Goal: Find specific page/section: Find specific page/section

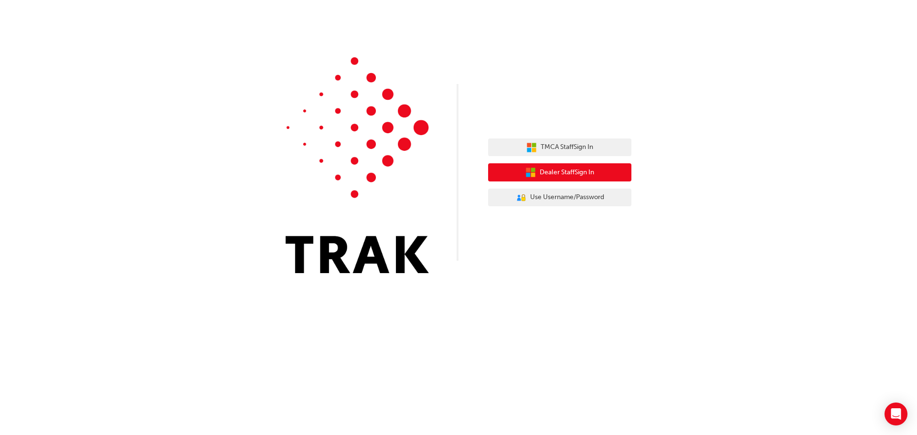
click at [527, 169] on icon "button" at bounding box center [528, 170] width 4 height 4
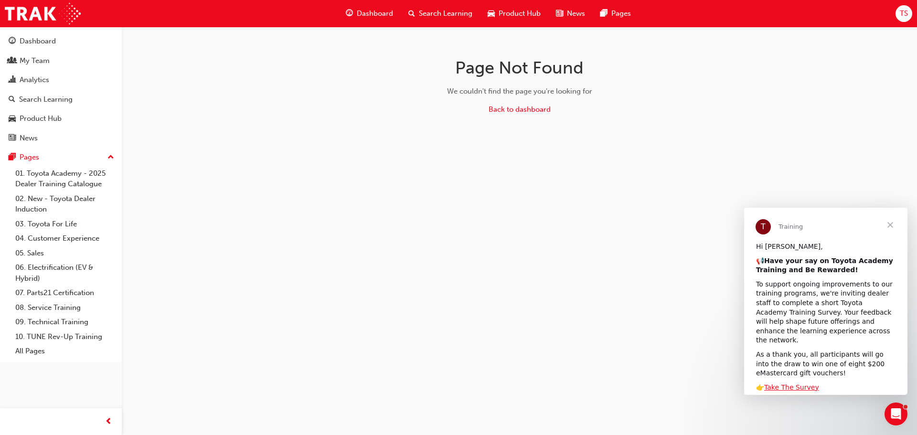
click at [494, 225] on div "Page Not Found We couldn't find the page you're looking for Back to dashboard" at bounding box center [458, 217] width 917 height 435
click at [437, 9] on span "Search Learning" at bounding box center [446, 13] width 54 height 11
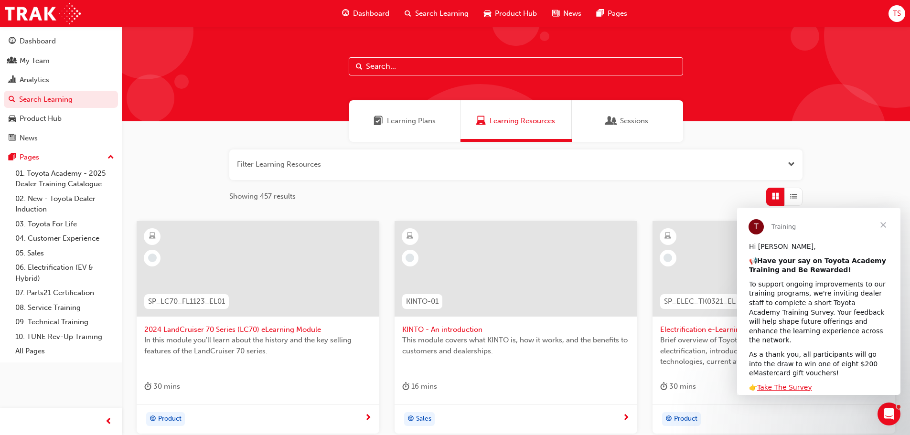
click at [362, 11] on span "Dashboard" at bounding box center [371, 13] width 36 height 11
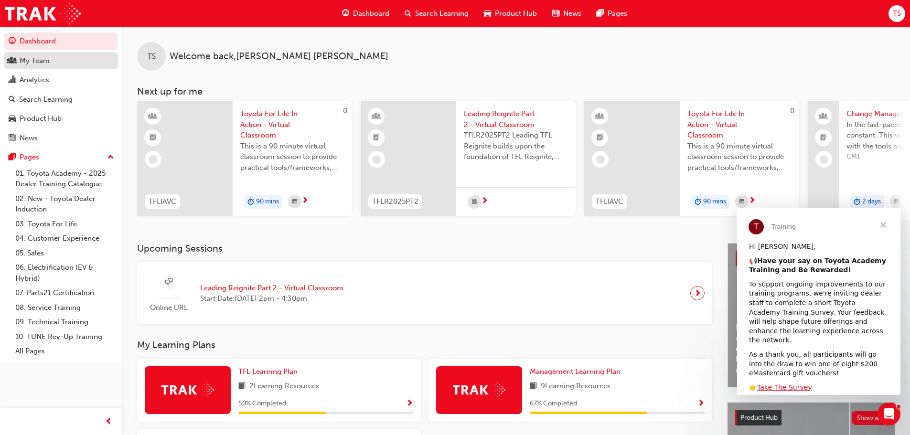
click at [37, 62] on div "My Team" at bounding box center [35, 60] width 30 height 11
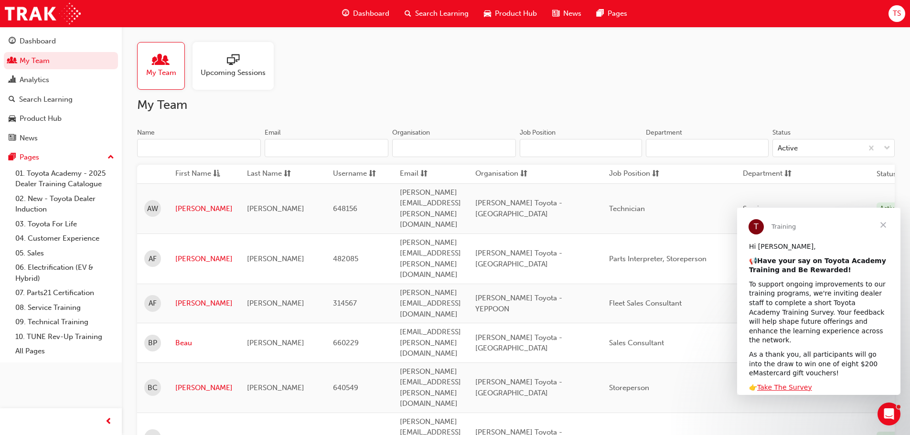
click at [195, 147] on input "Name" at bounding box center [199, 148] width 124 height 18
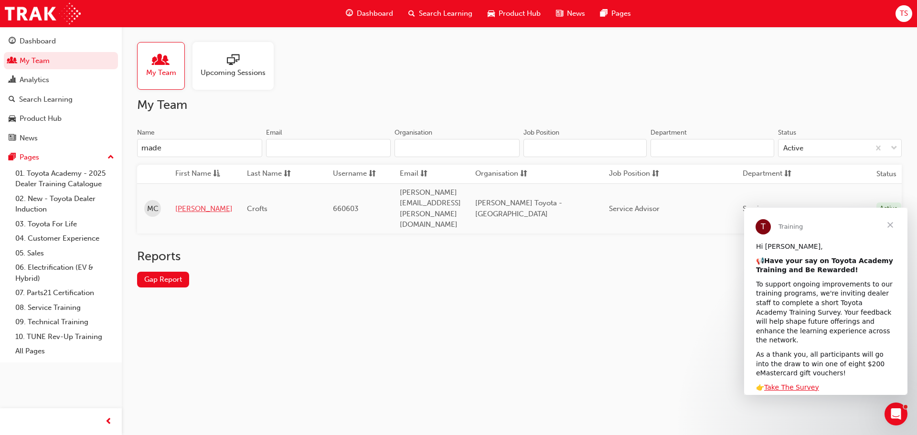
type input "made"
click at [200, 204] on link "[PERSON_NAME]" at bounding box center [203, 209] width 57 height 11
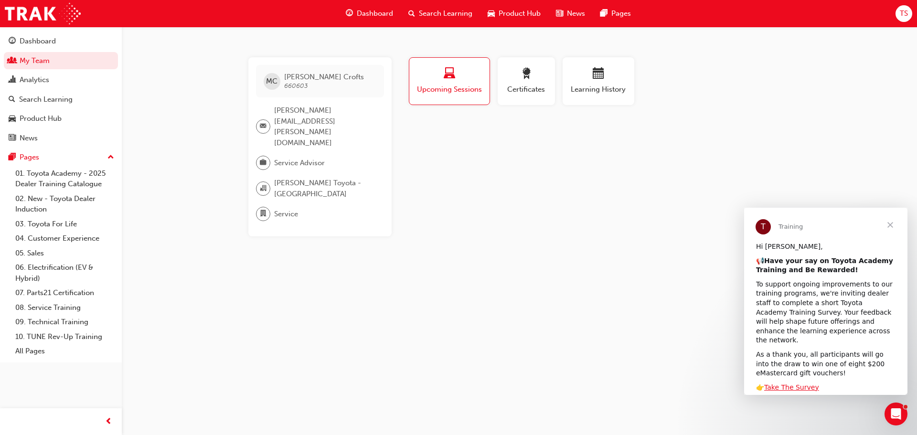
click at [448, 84] on span "Upcoming Sessions" at bounding box center [450, 89] width 66 height 11
click at [568, 83] on button "Learning History" at bounding box center [599, 81] width 72 height 48
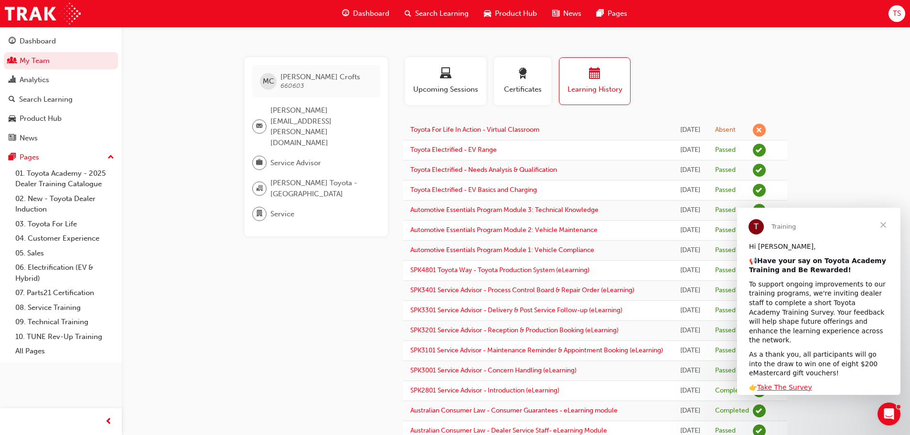
click at [885, 228] on span "Close" at bounding box center [883, 225] width 34 height 34
